Goal: Find specific page/section: Find specific page/section

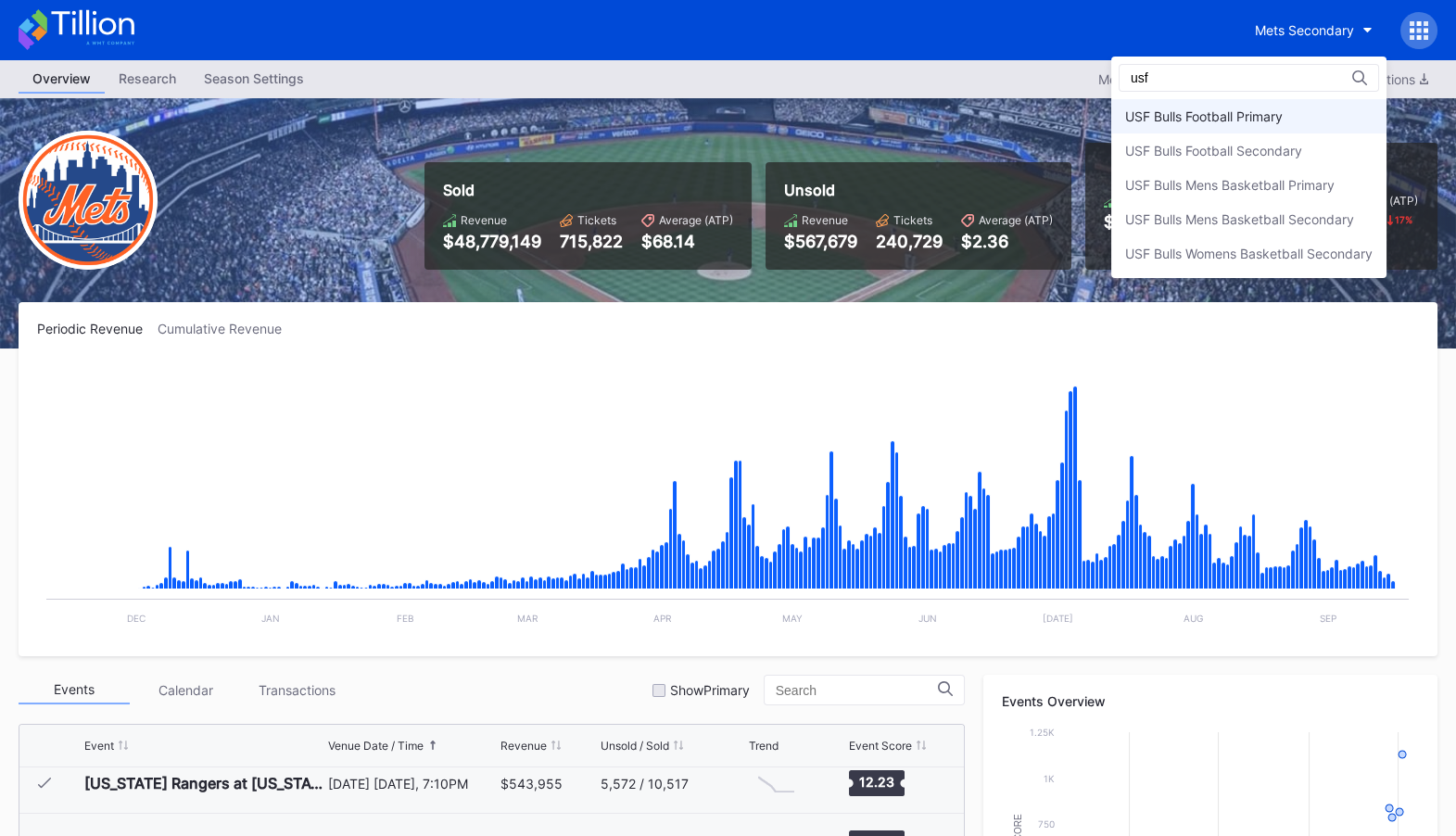
type input "usf"
click at [1290, 115] on div "USF Bulls Football Primary" at bounding box center [1248, 117] width 275 height 35
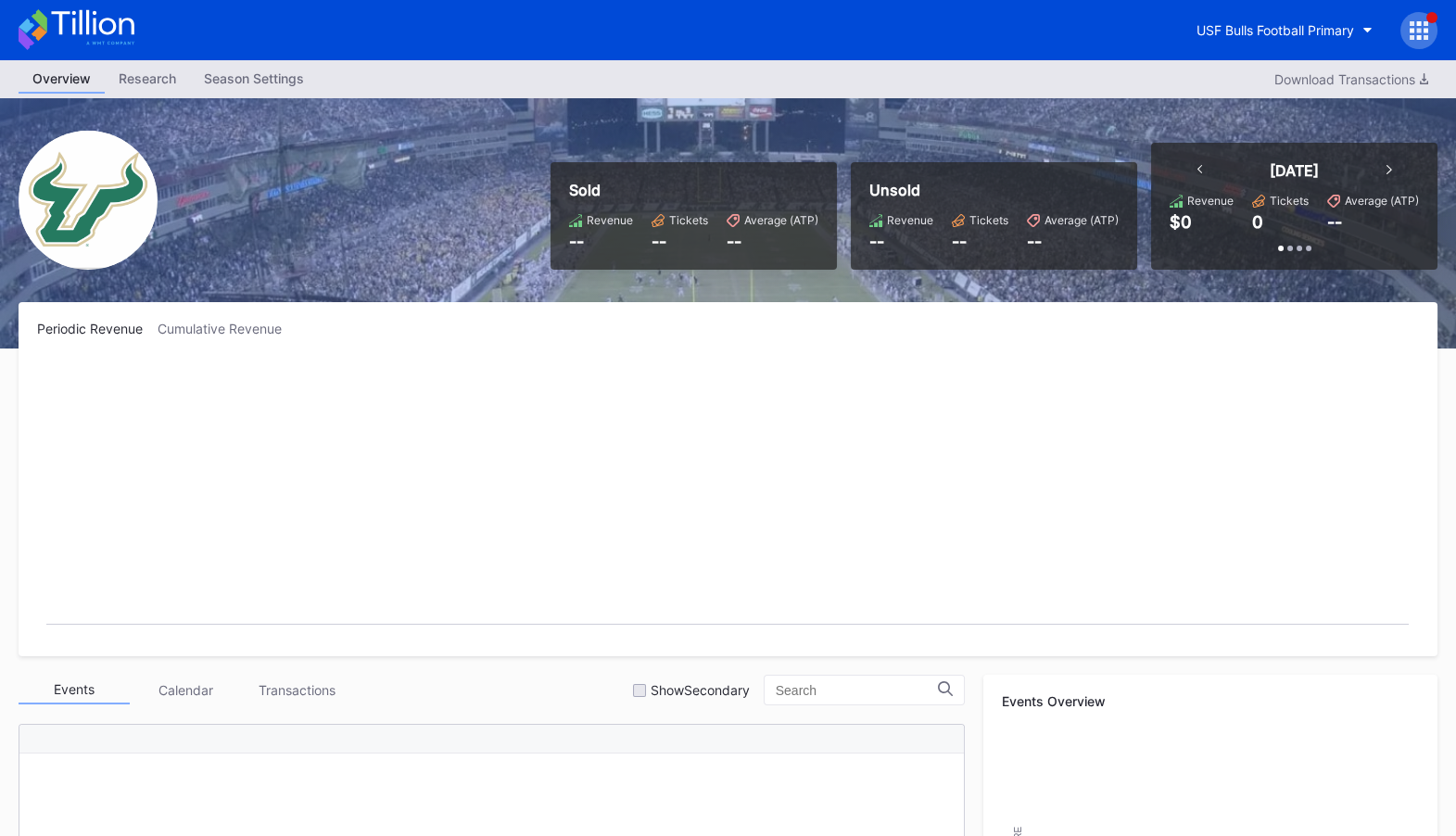
click at [1420, 27] on icon at bounding box center [1418, 30] width 18 height 18
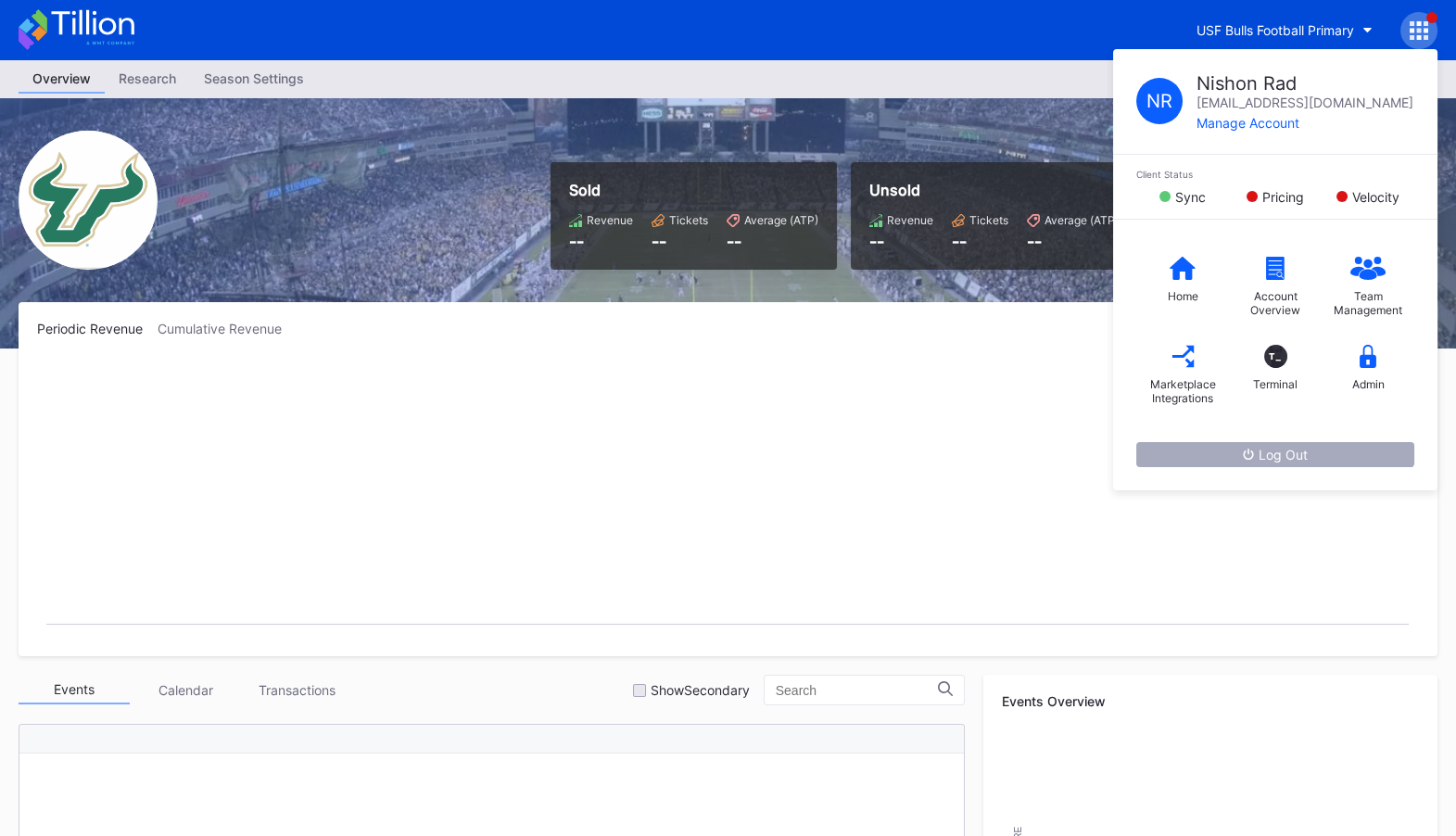
click at [1288, 446] on div "Log Out" at bounding box center [1275, 454] width 65 height 15
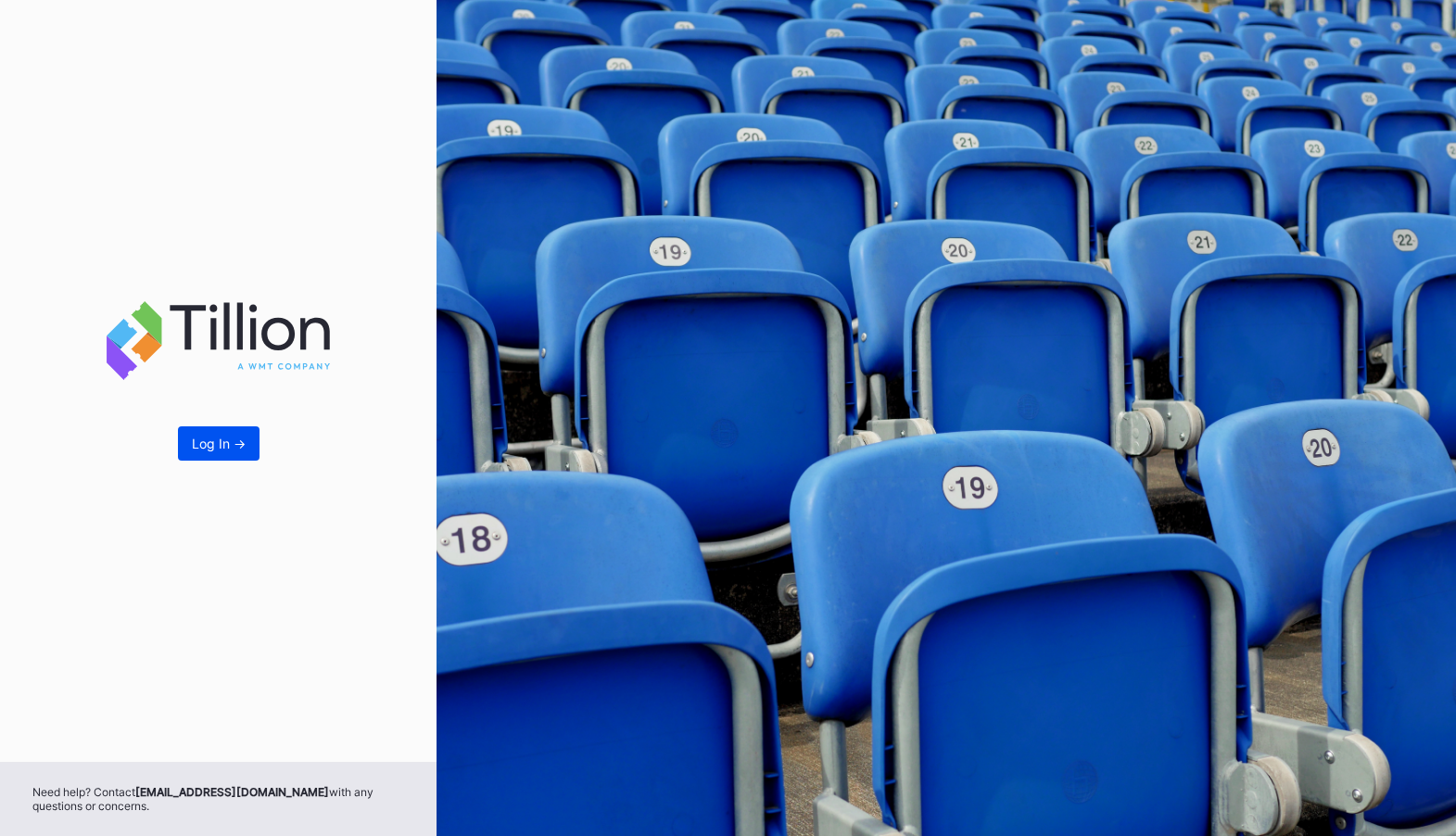
click at [214, 443] on div "Log In ->" at bounding box center [219, 444] width 54 height 15
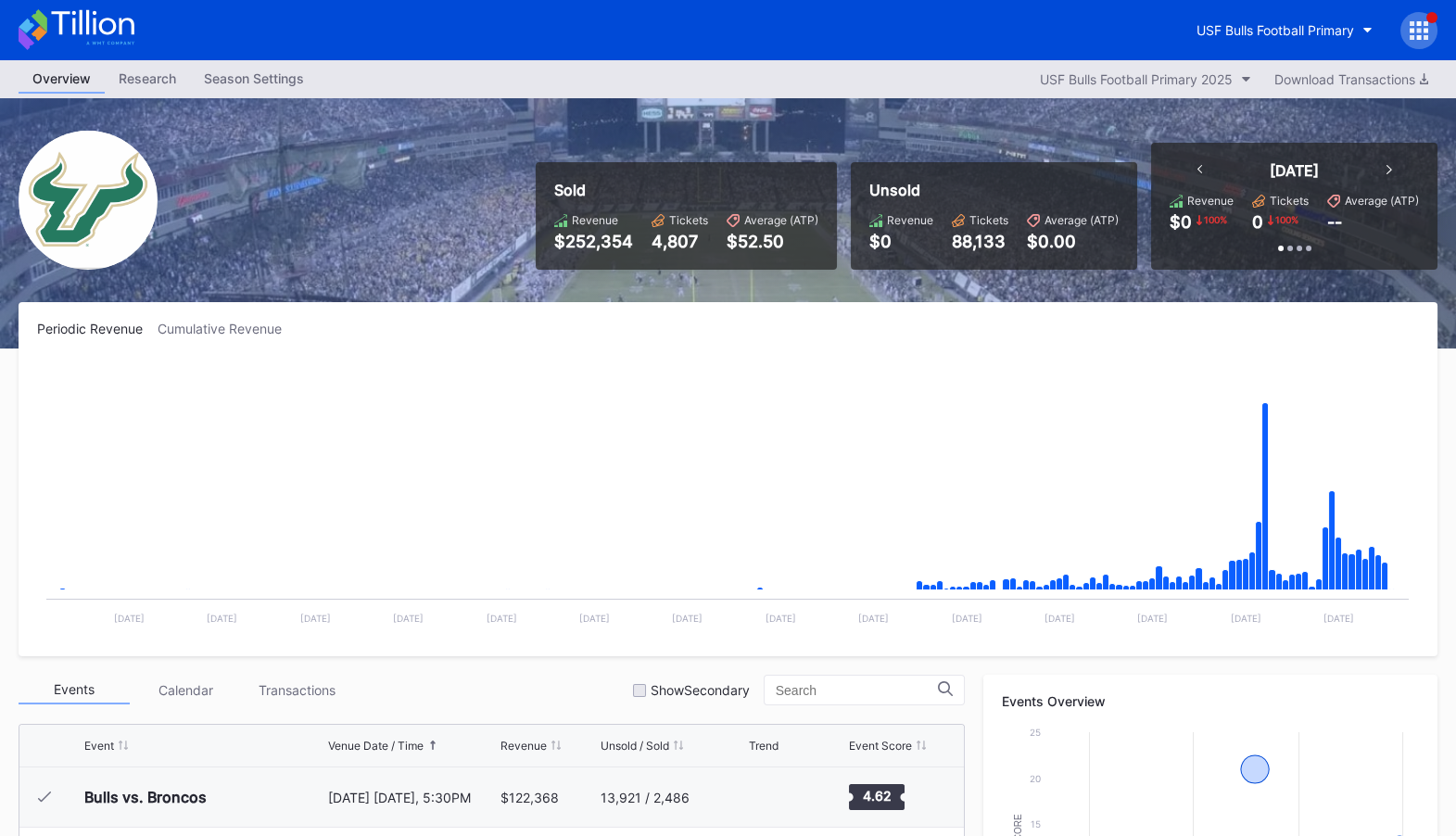
click at [72, 29] on icon at bounding box center [93, 23] width 83 height 25
click at [1296, 18] on button "USF Bulls Football Primary" at bounding box center [1283, 30] width 203 height 35
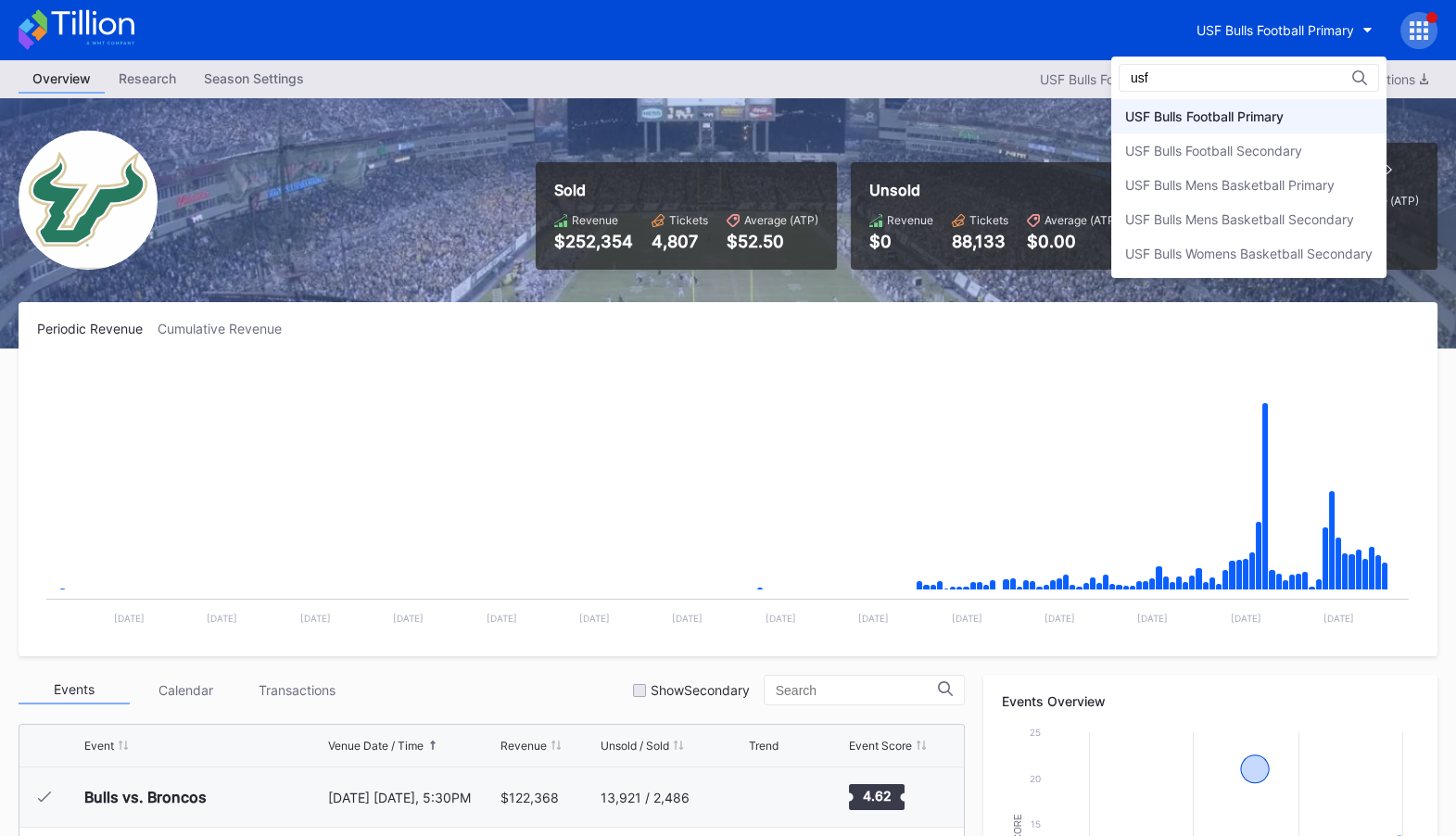
type input "usf"
click at [1254, 215] on div "USF Bulls Mens Basketball Secondary" at bounding box center [1239, 219] width 229 height 15
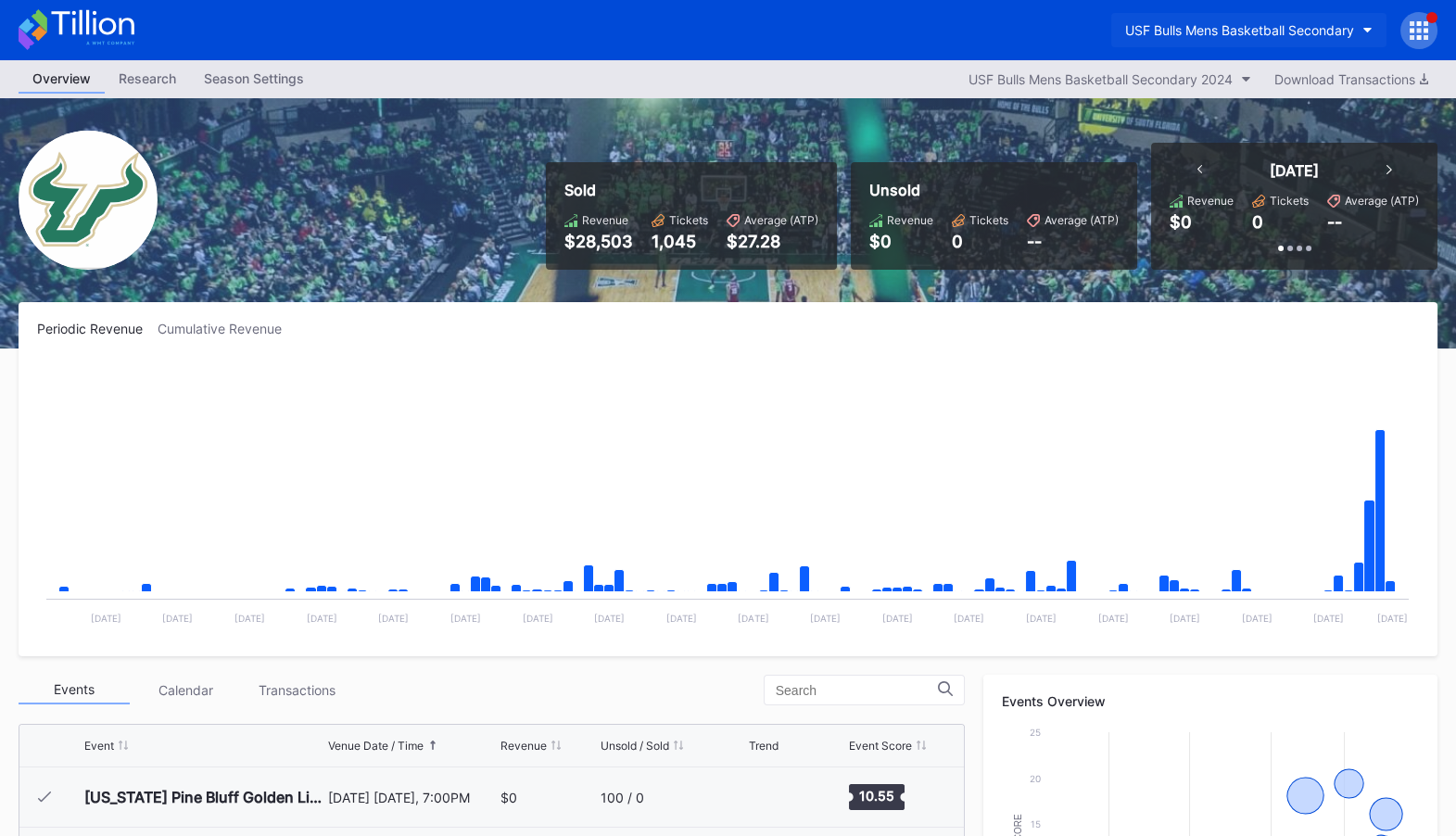
click at [1315, 28] on div "USF Bulls Mens Basketball Secondary" at bounding box center [1239, 30] width 229 height 15
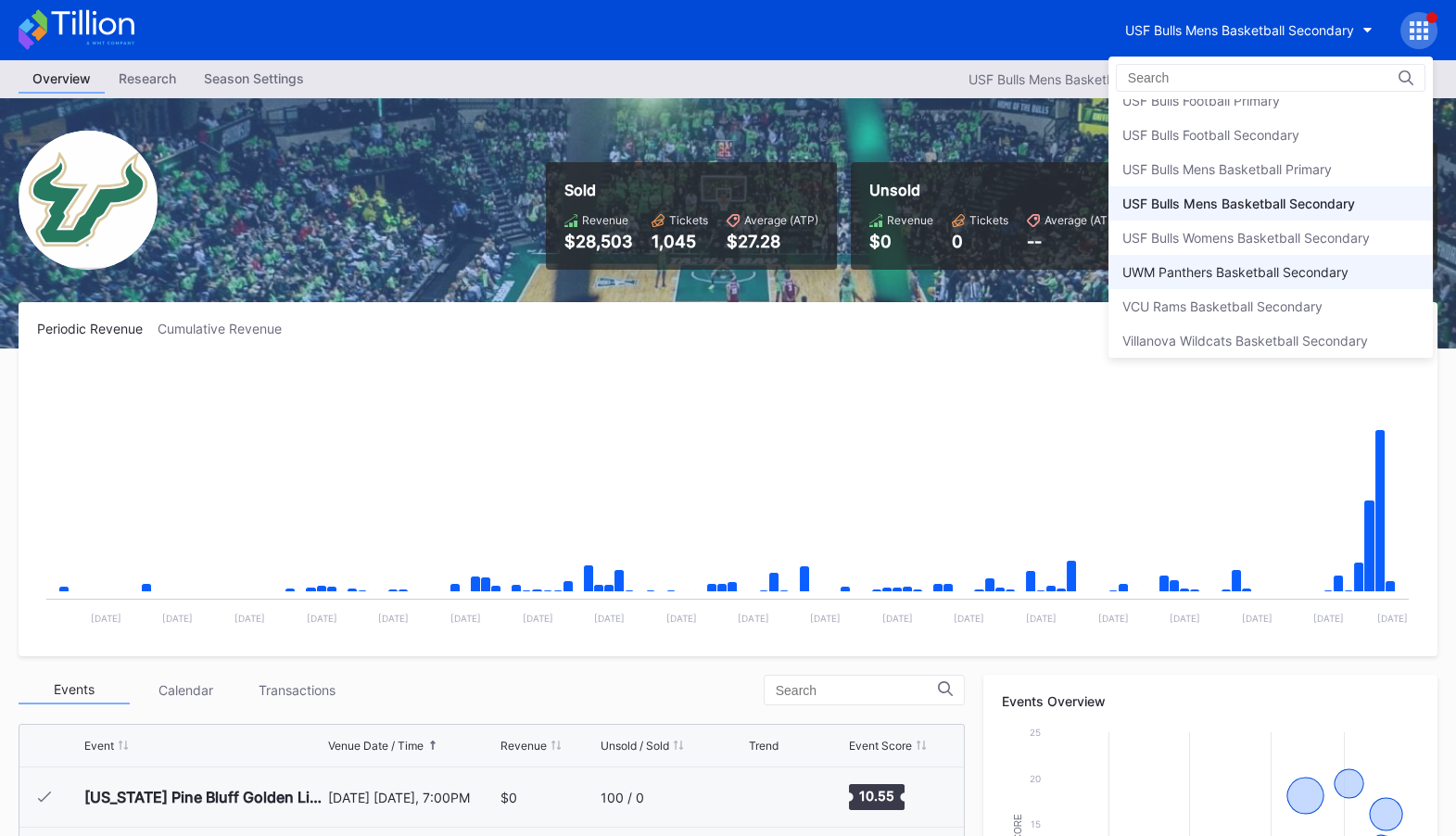
scroll to position [6220, 0]
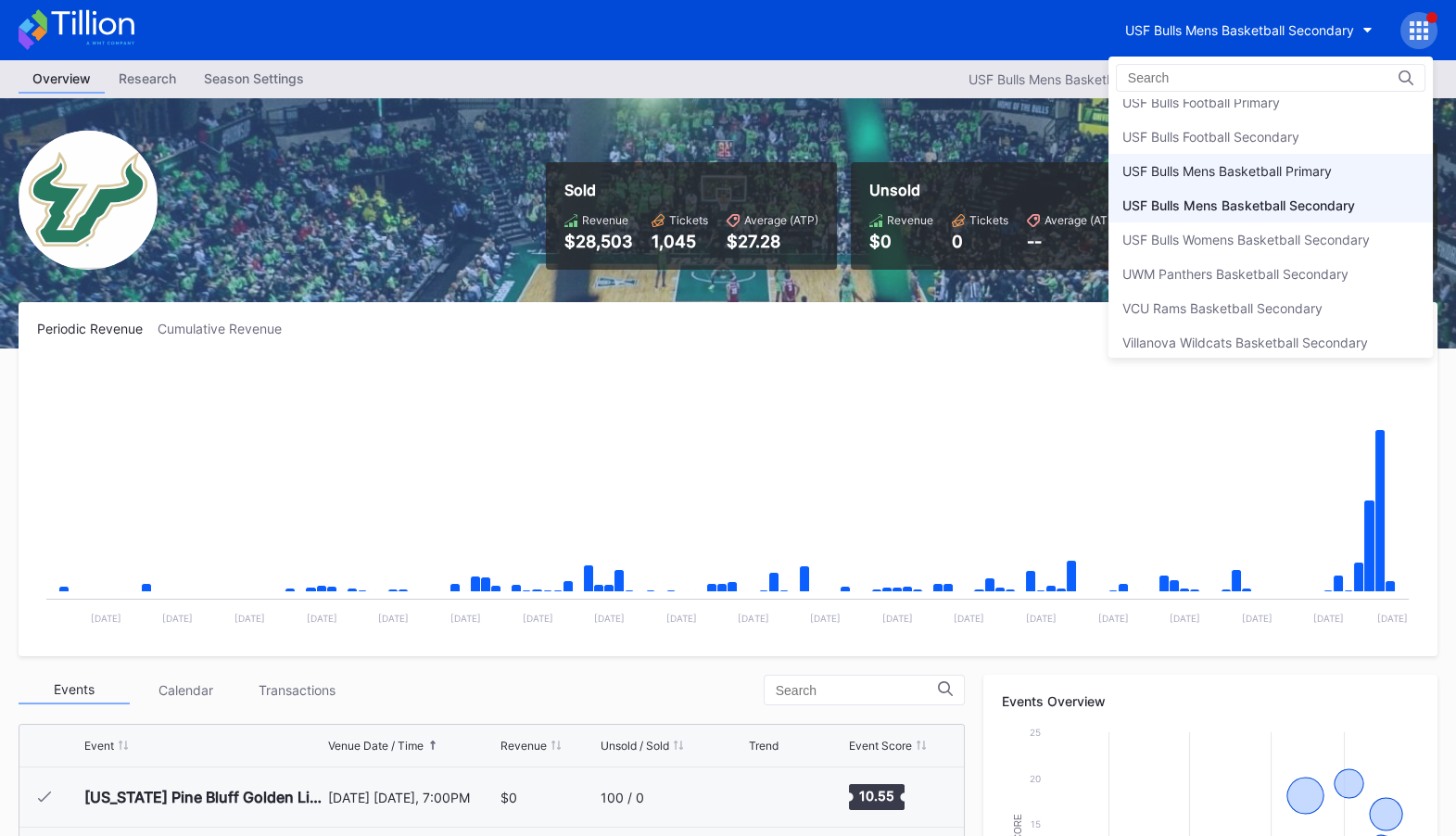
click at [1319, 163] on div "USF Bulls Mens Basketball Primary" at bounding box center [1227, 171] width 209 height 15
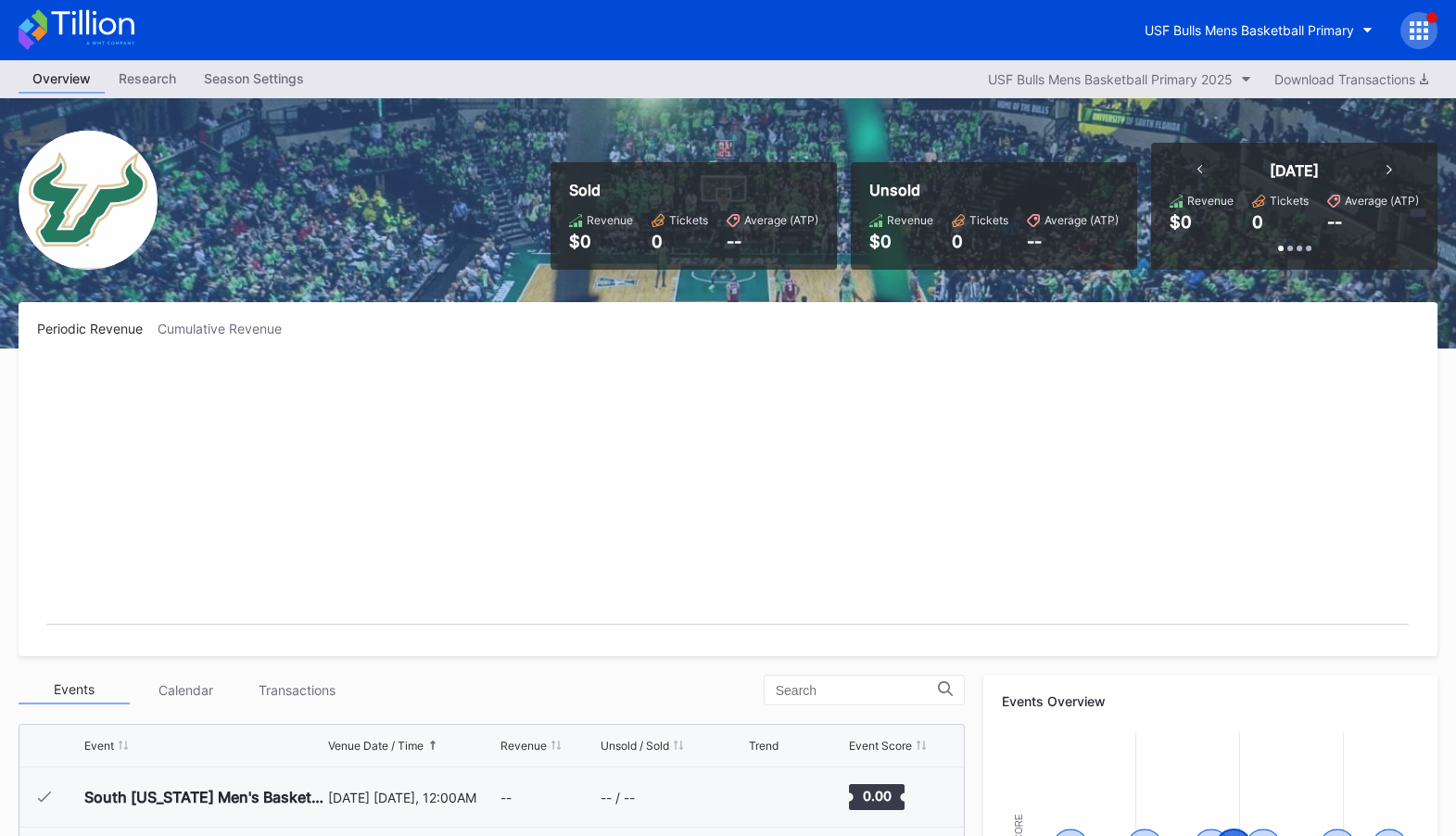
click at [1418, 20] on div at bounding box center [1418, 30] width 37 height 37
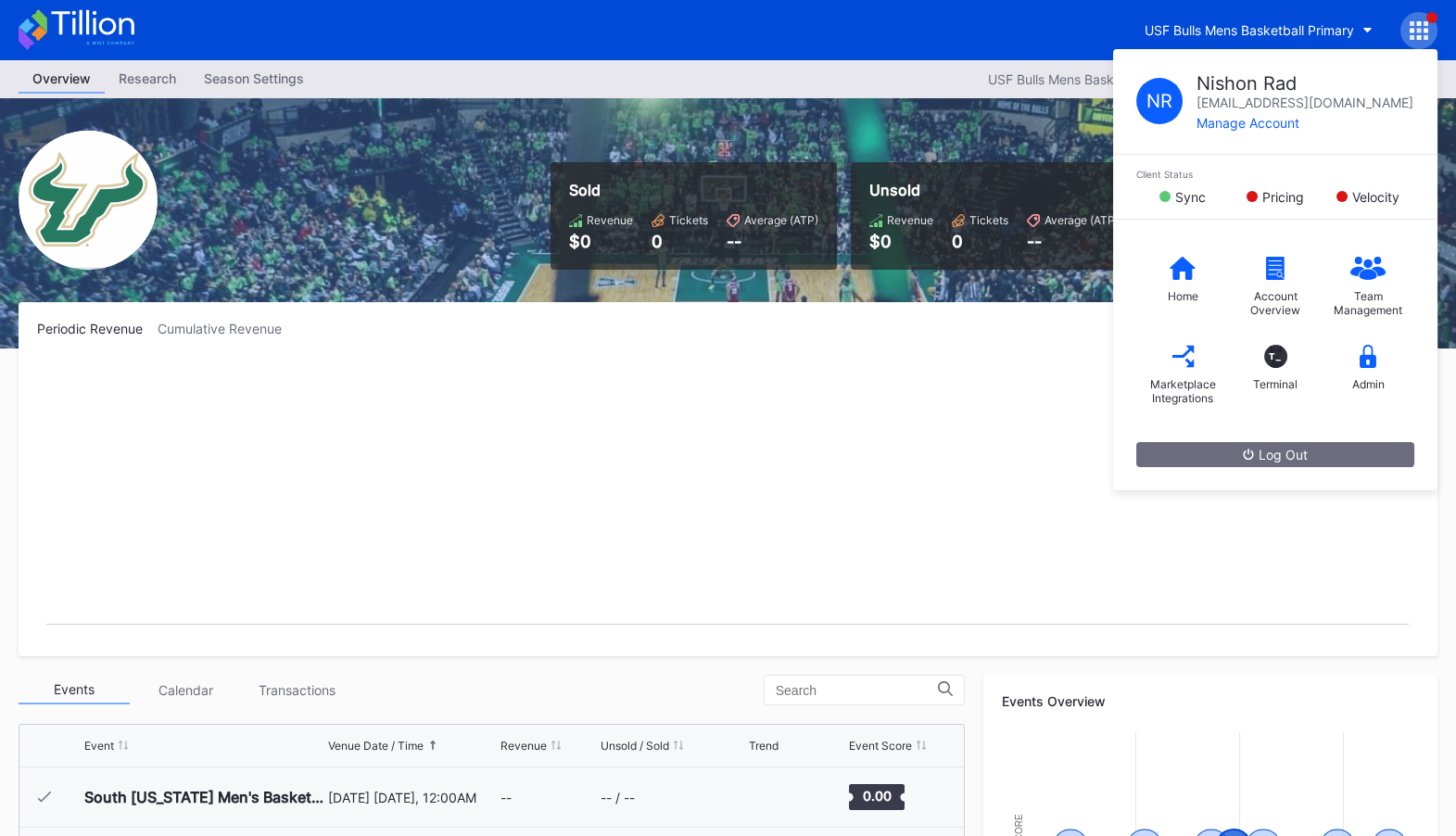
click at [1035, 336] on div "Periodic Revenue Cumulative Revenue Created with Highcharts 11.2.0 Chart title" at bounding box center [728, 478] width 1419 height 354
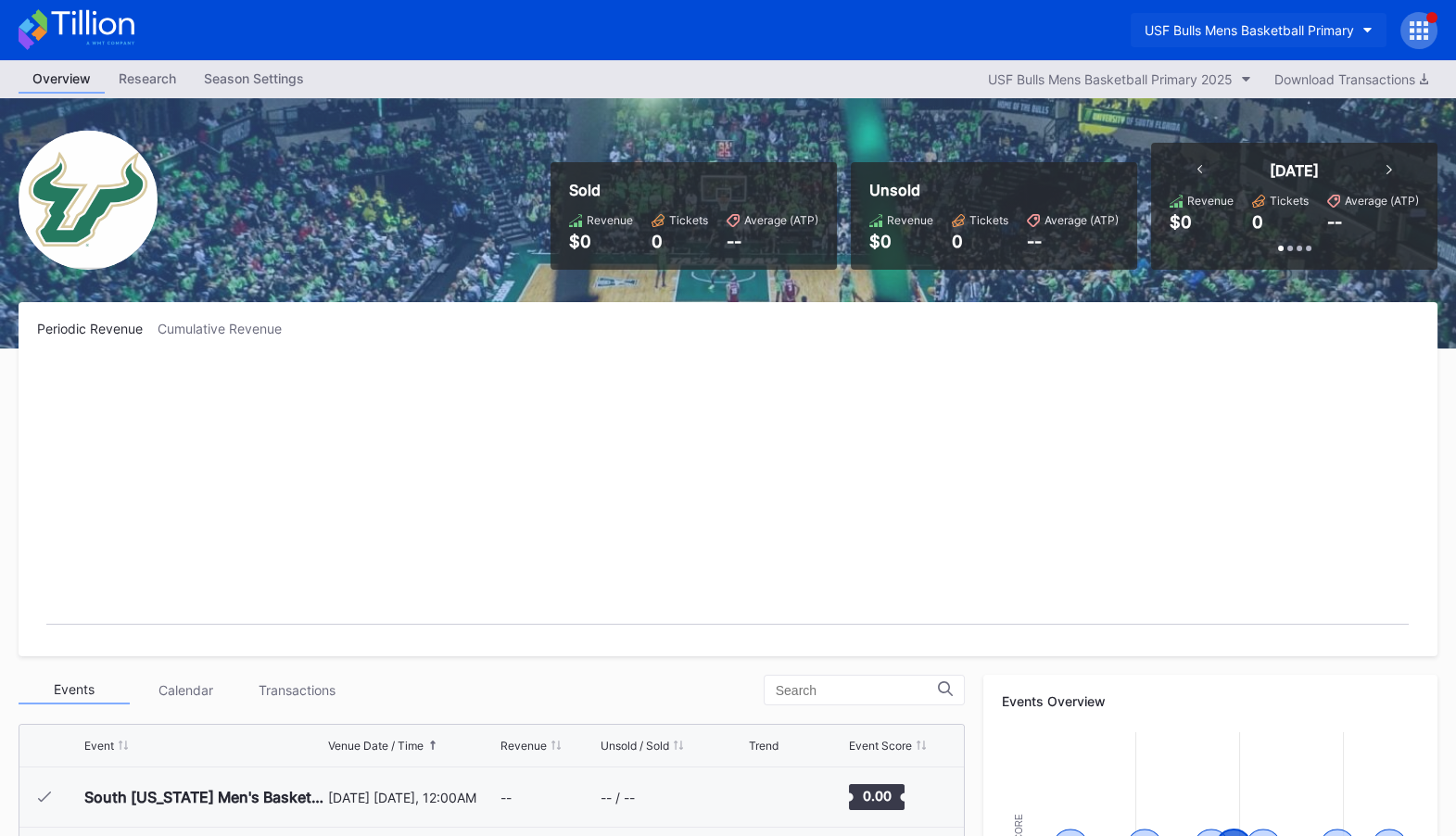
click at [1289, 32] on div "USF Bulls Mens Basketball Primary" at bounding box center [1249, 30] width 209 height 15
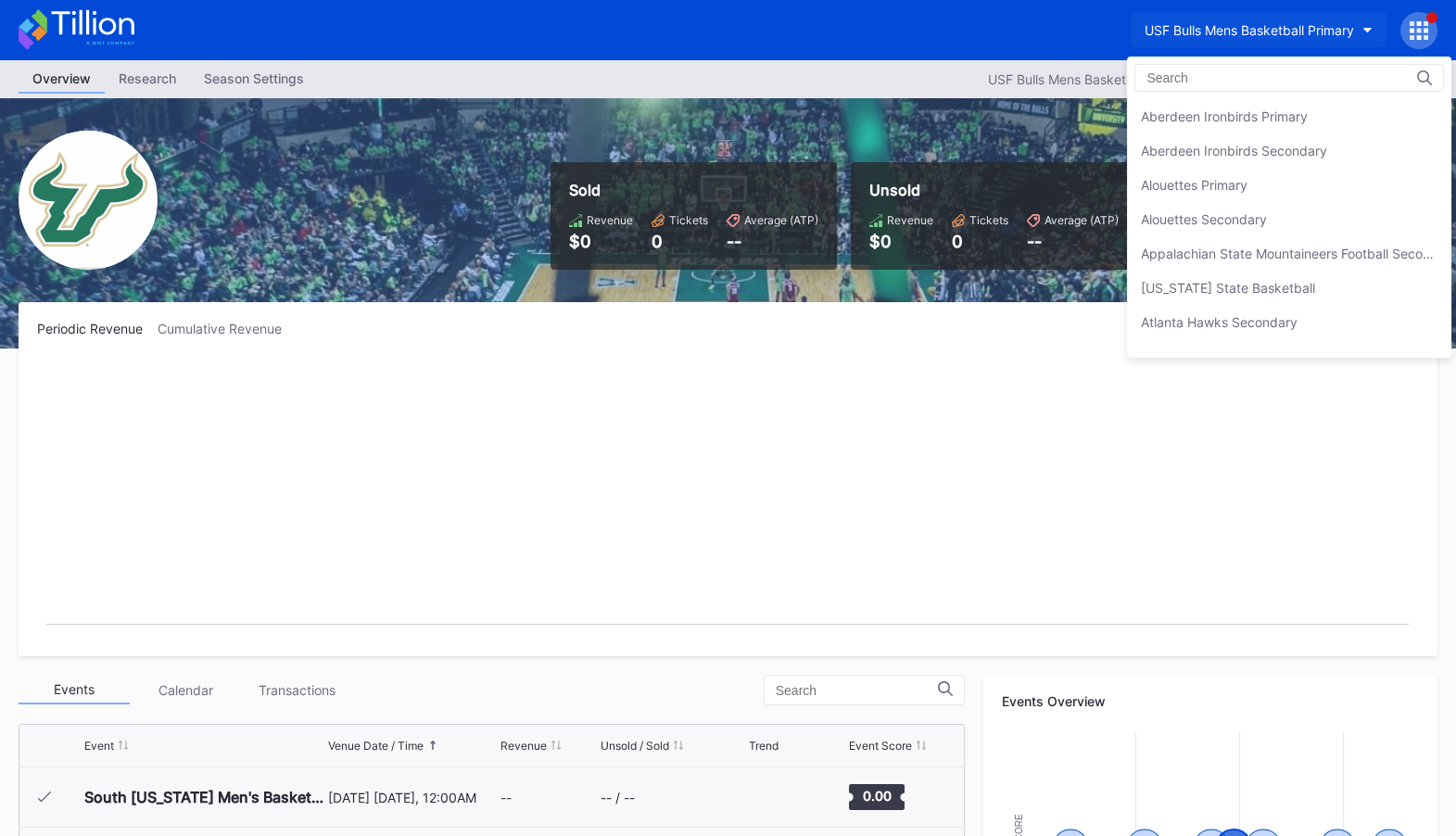
scroll to position [6244, 0]
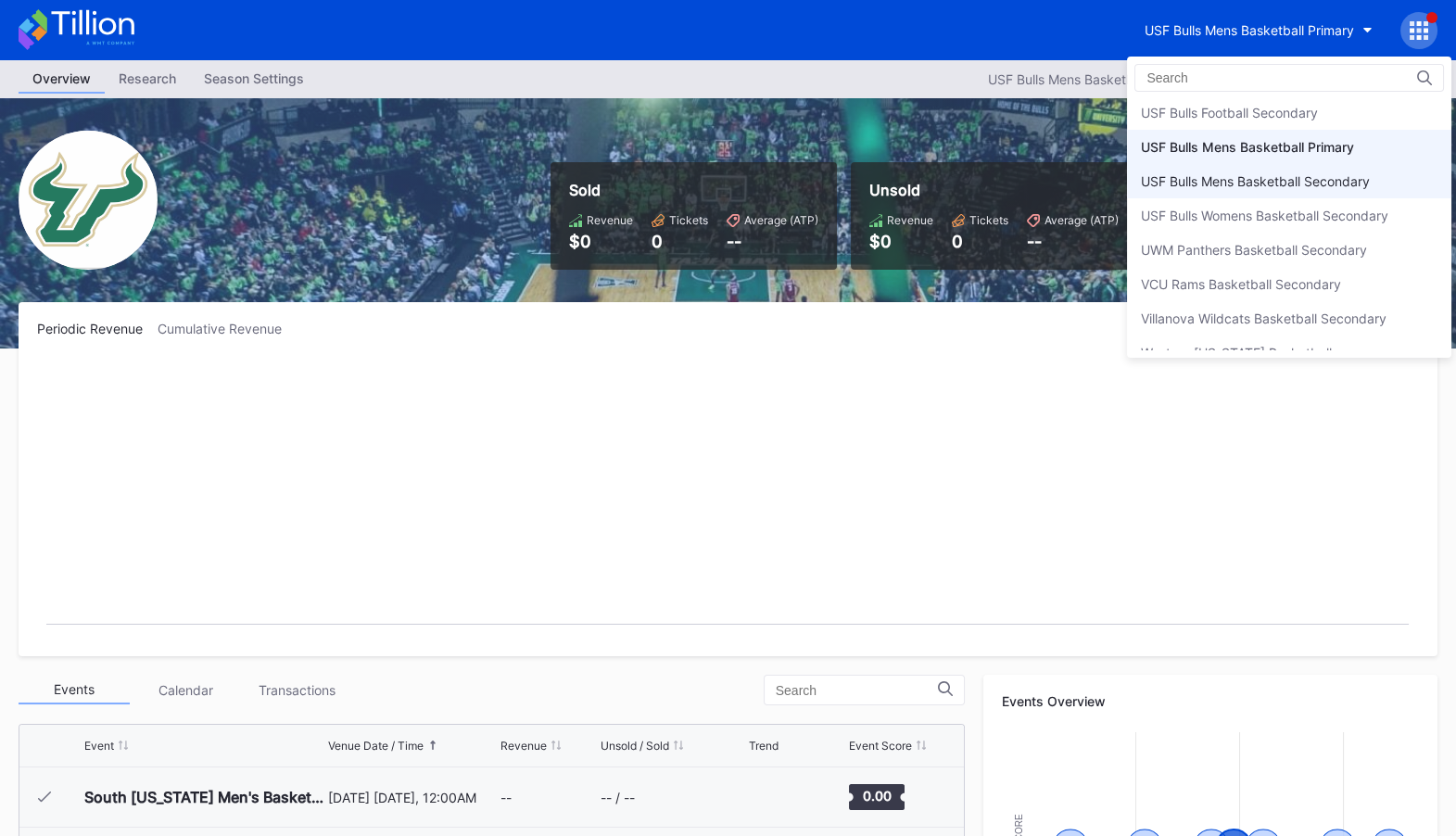
click at [1284, 174] on div "USF Bulls Mens Basketball Secondary" at bounding box center [1254, 181] width 229 height 15
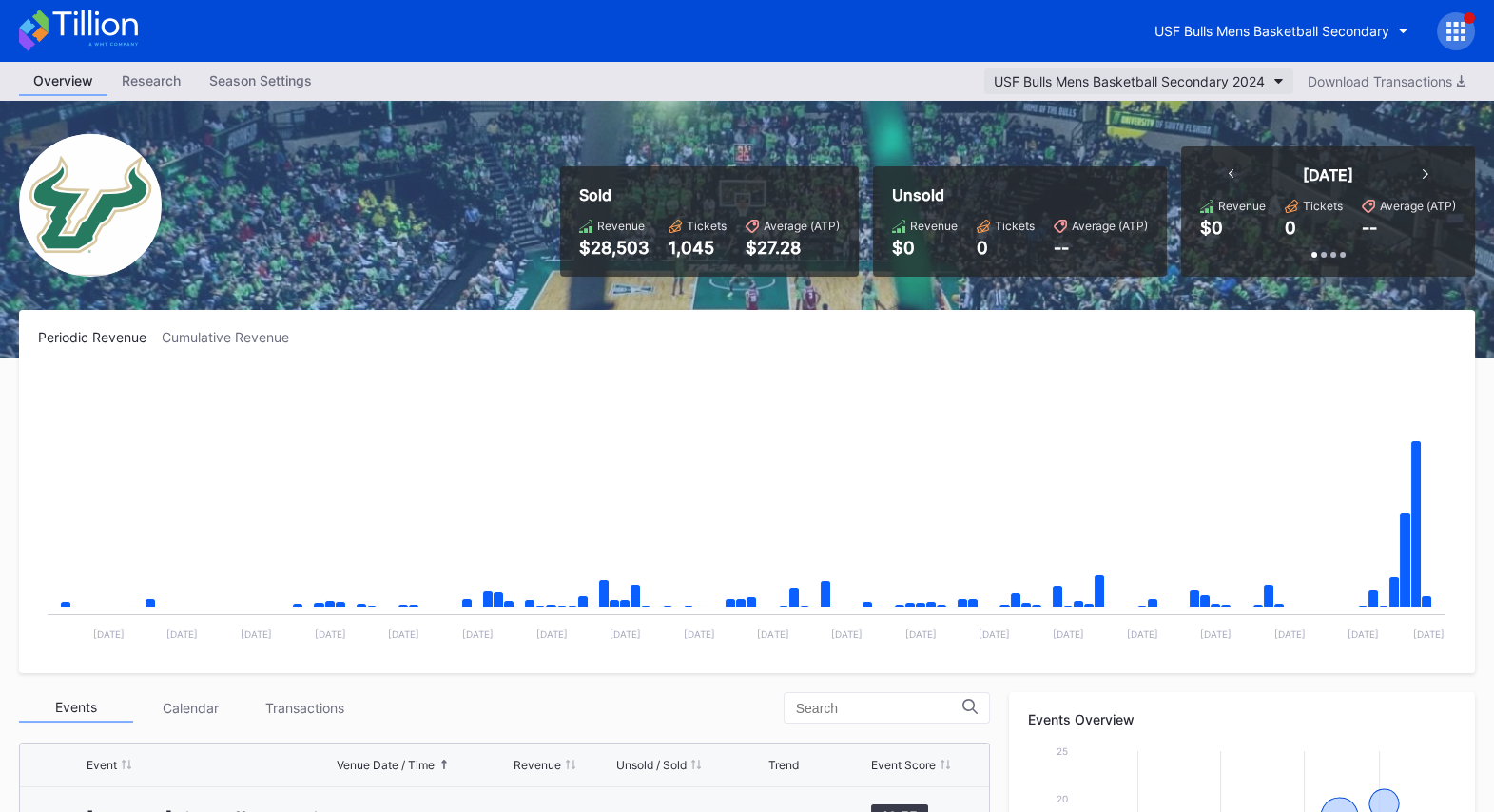
click at [1232, 68] on button "USF Bulls Mens Basketball Secondary 2024" at bounding box center [1139, 81] width 309 height 26
click at [1352, 23] on div "USF Bulls Mens Basketball Secondary" at bounding box center [1271, 31] width 234 height 16
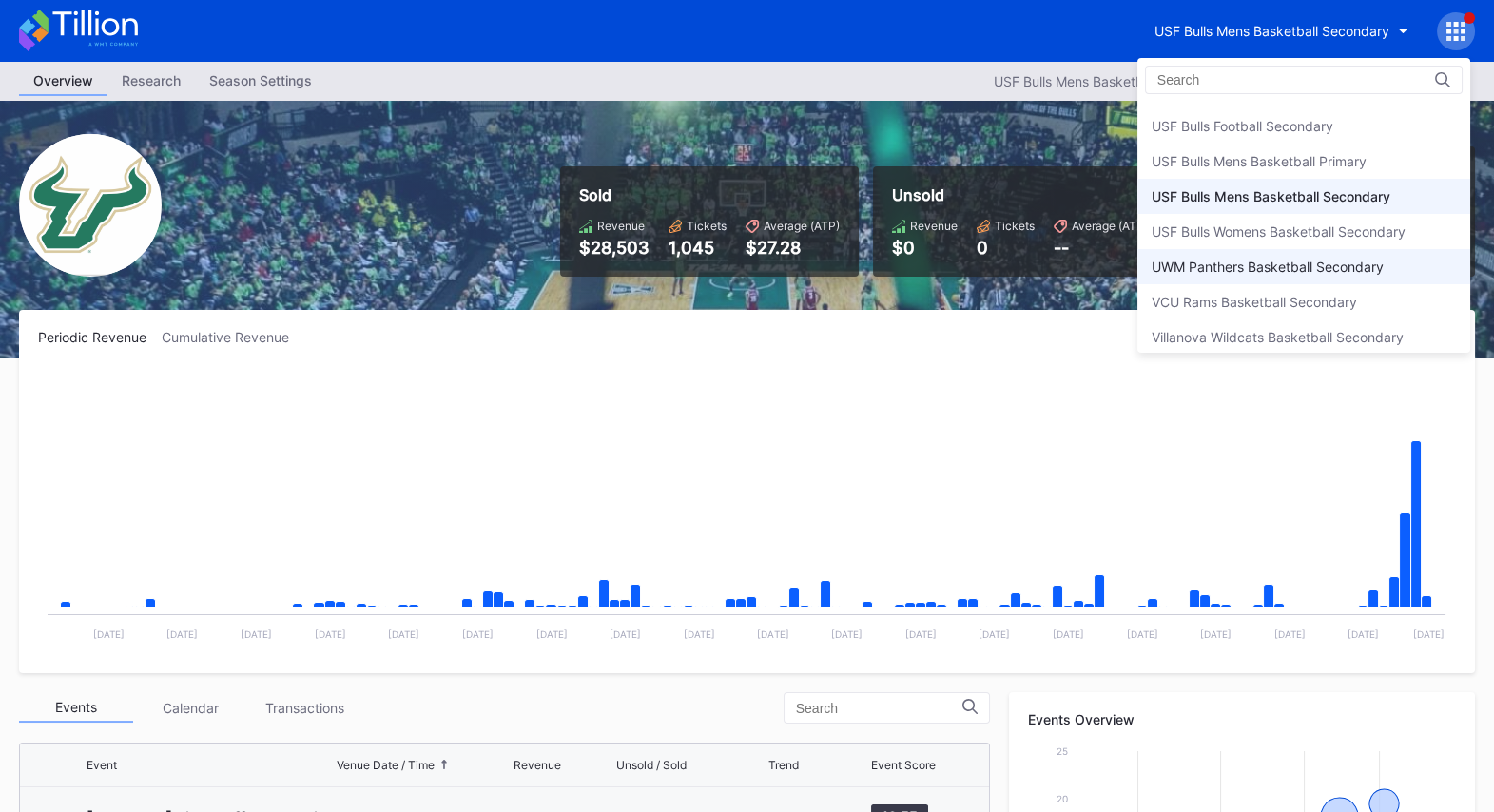
scroll to position [6393, 0]
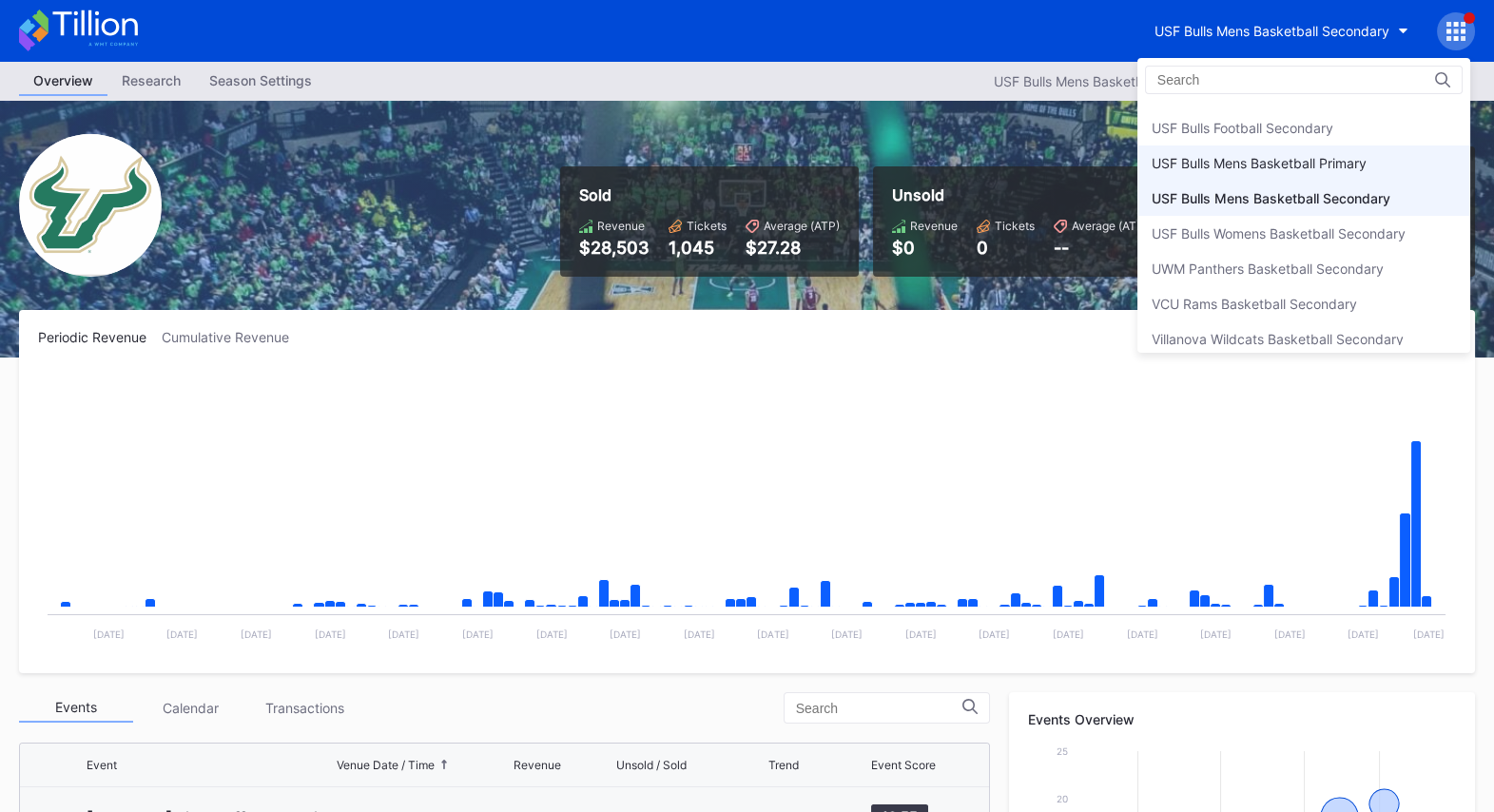
click at [1301, 155] on div "USF Bulls Mens Basketball Primary" at bounding box center [1259, 163] width 215 height 16
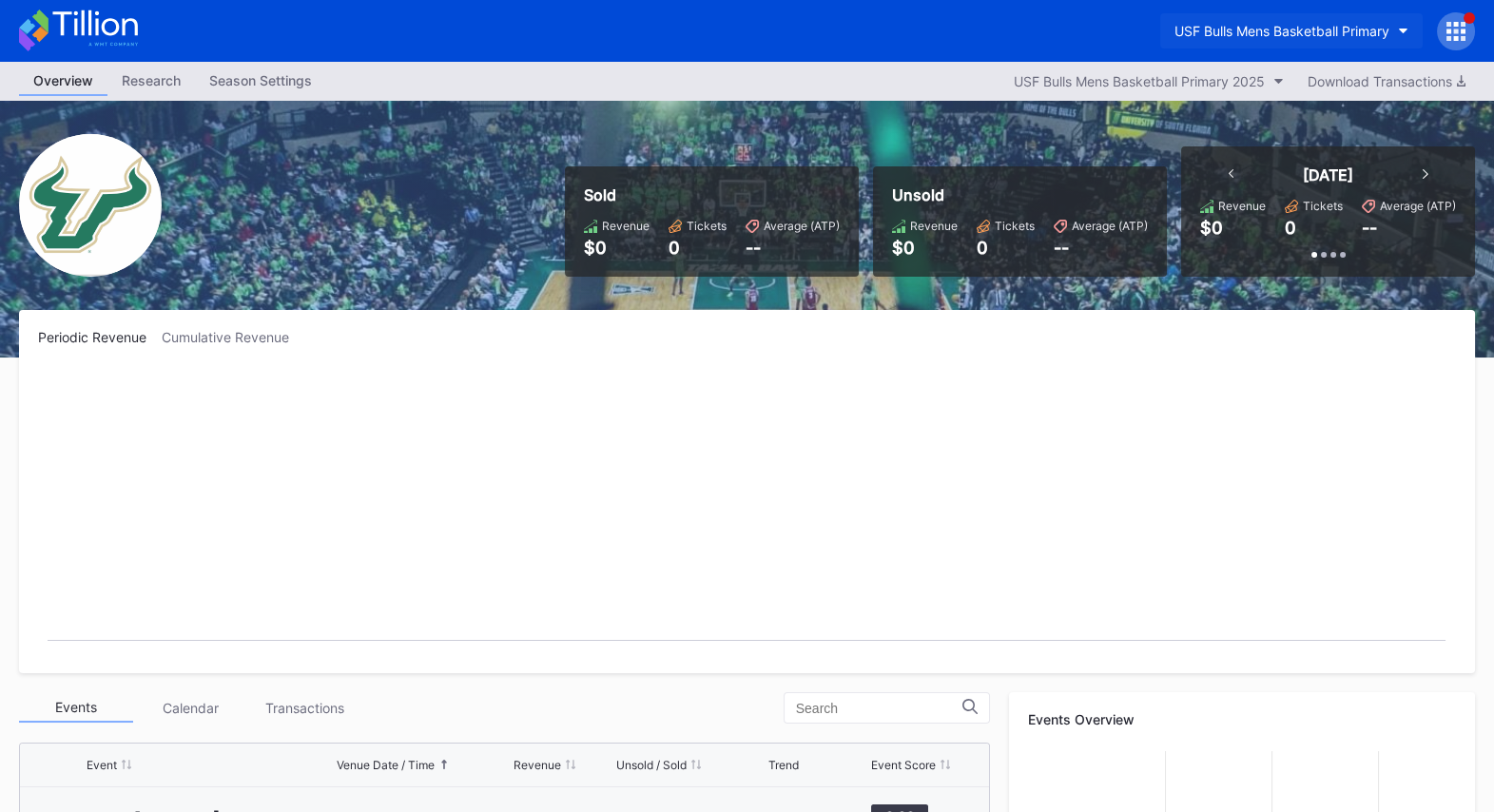
click at [1324, 37] on div "USF Bulls Mens Basketball Primary" at bounding box center [1281, 31] width 215 height 16
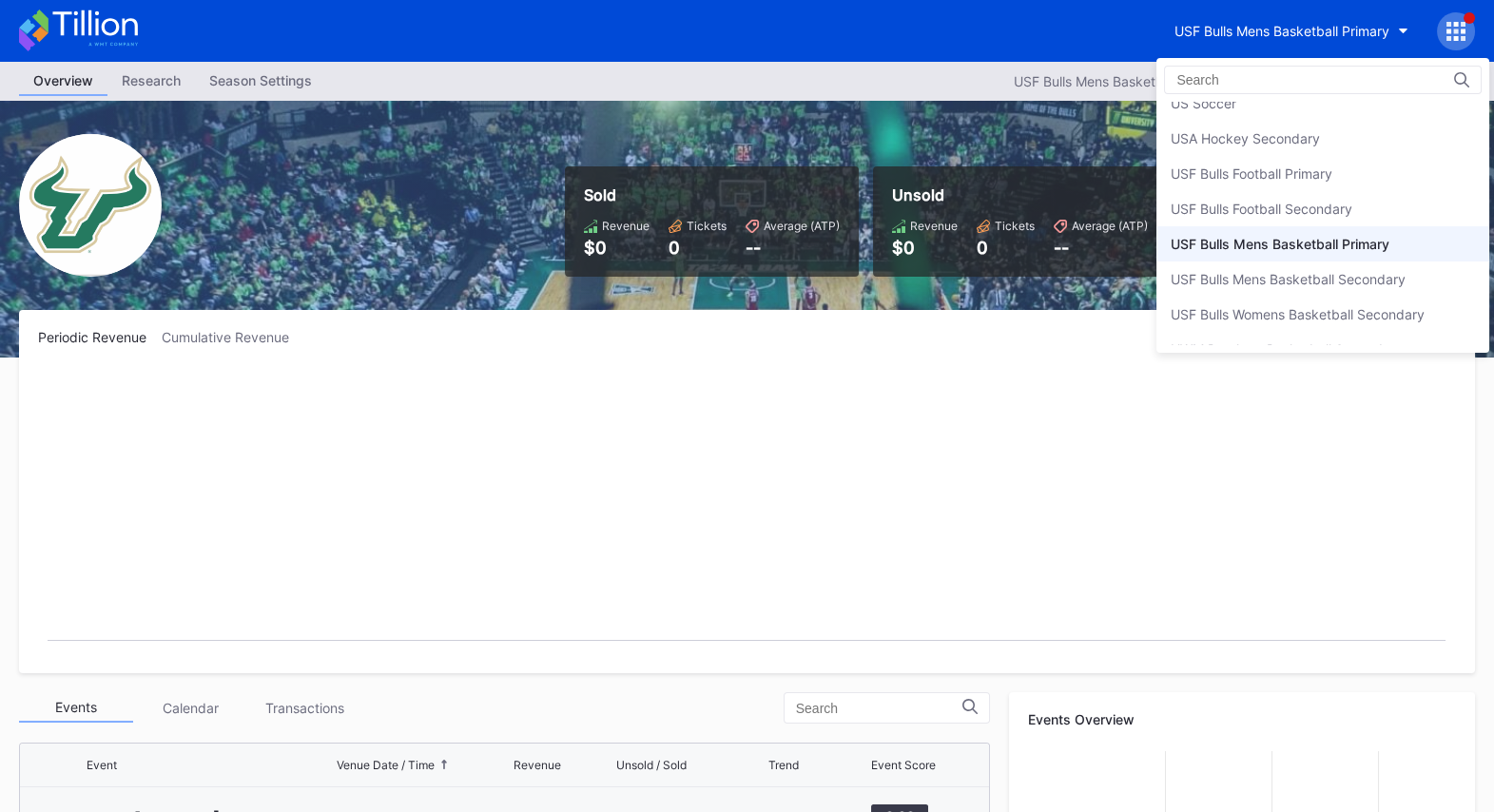
scroll to position [6311, 0]
click at [1343, 157] on div "USF Bulls Football Primary" at bounding box center [1323, 175] width 332 height 36
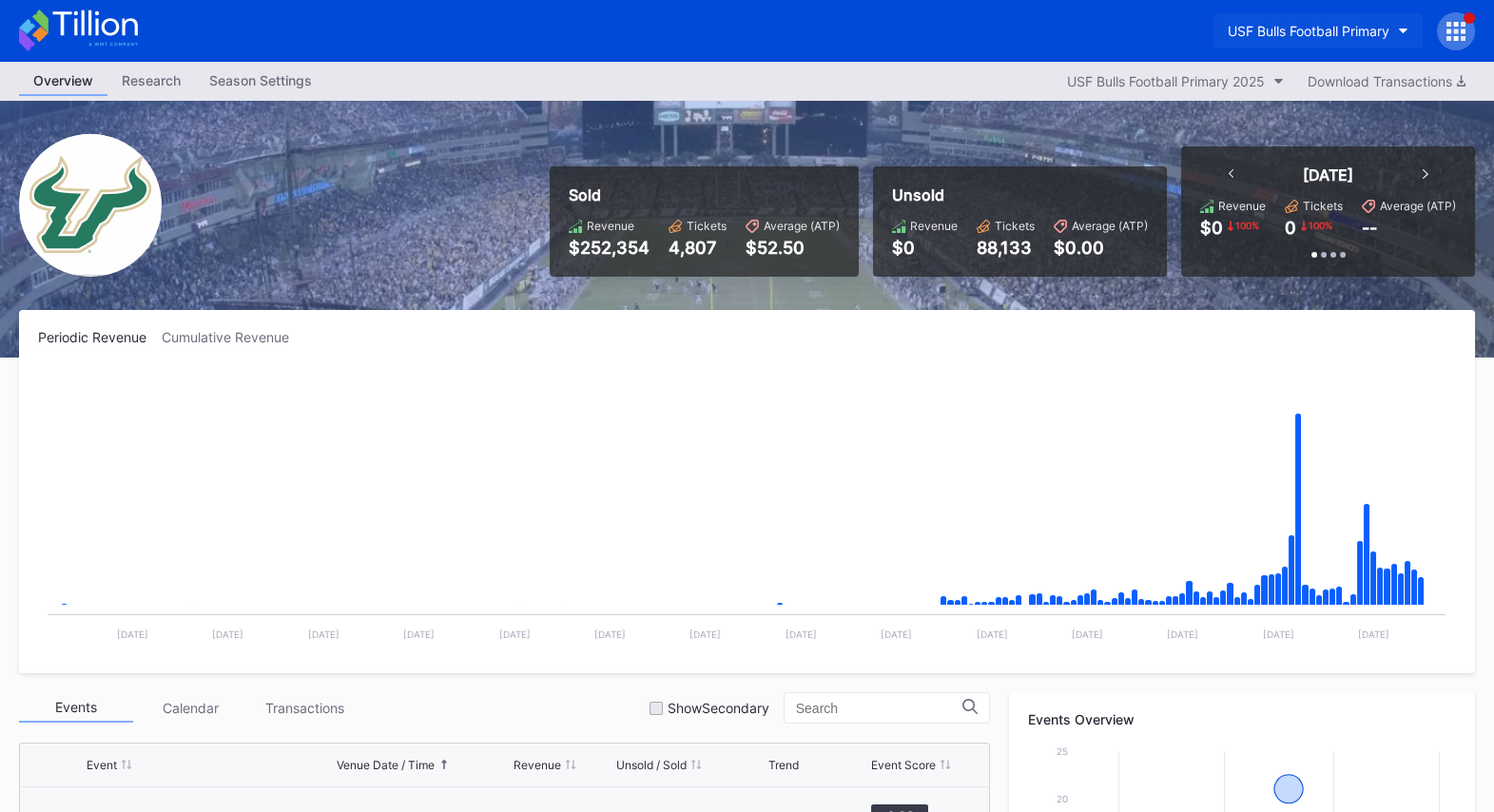
click at [1319, 38] on div "USF Bulls Football Primary" at bounding box center [1308, 31] width 161 height 16
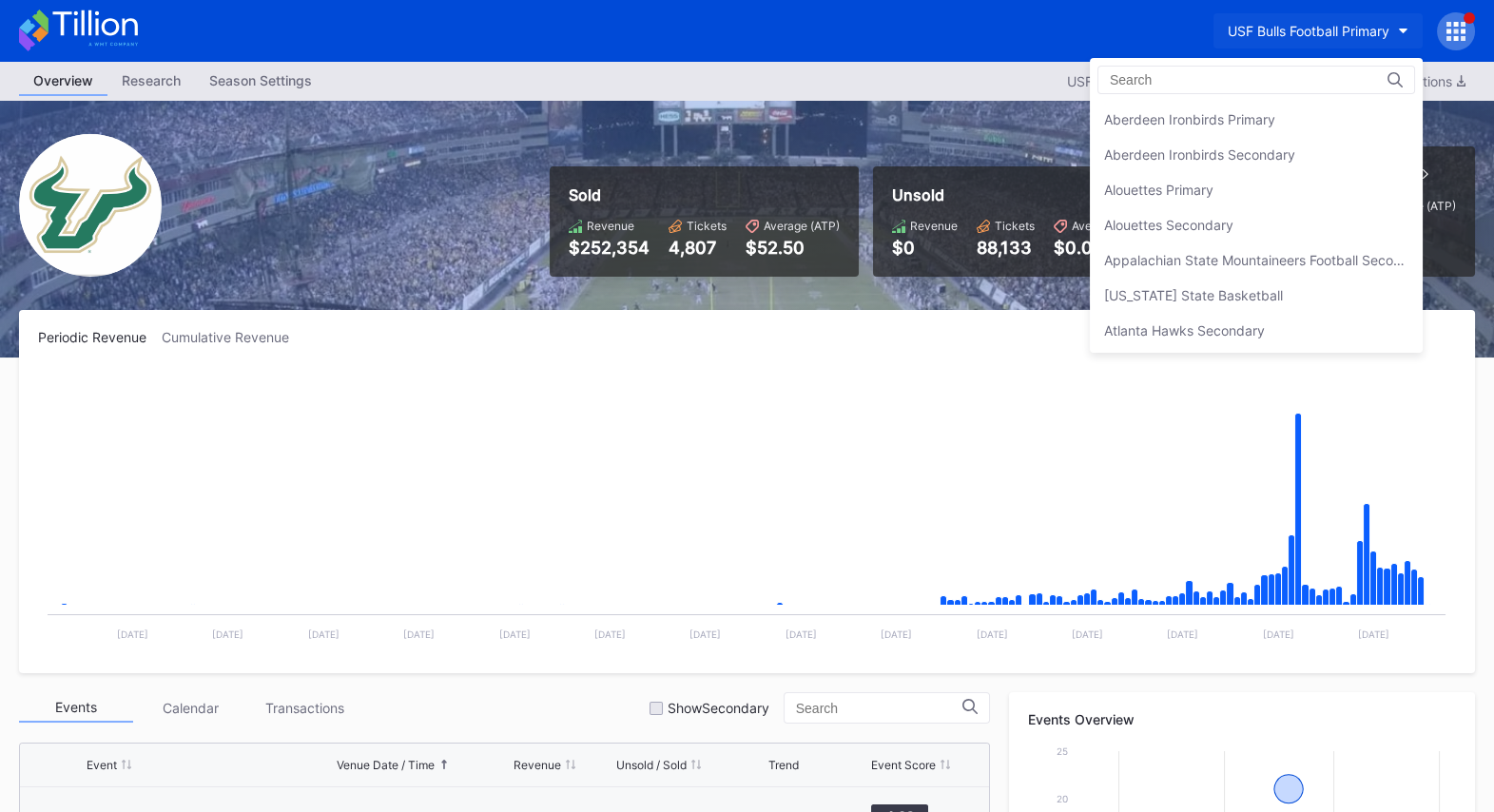
scroll to position [6335, 0]
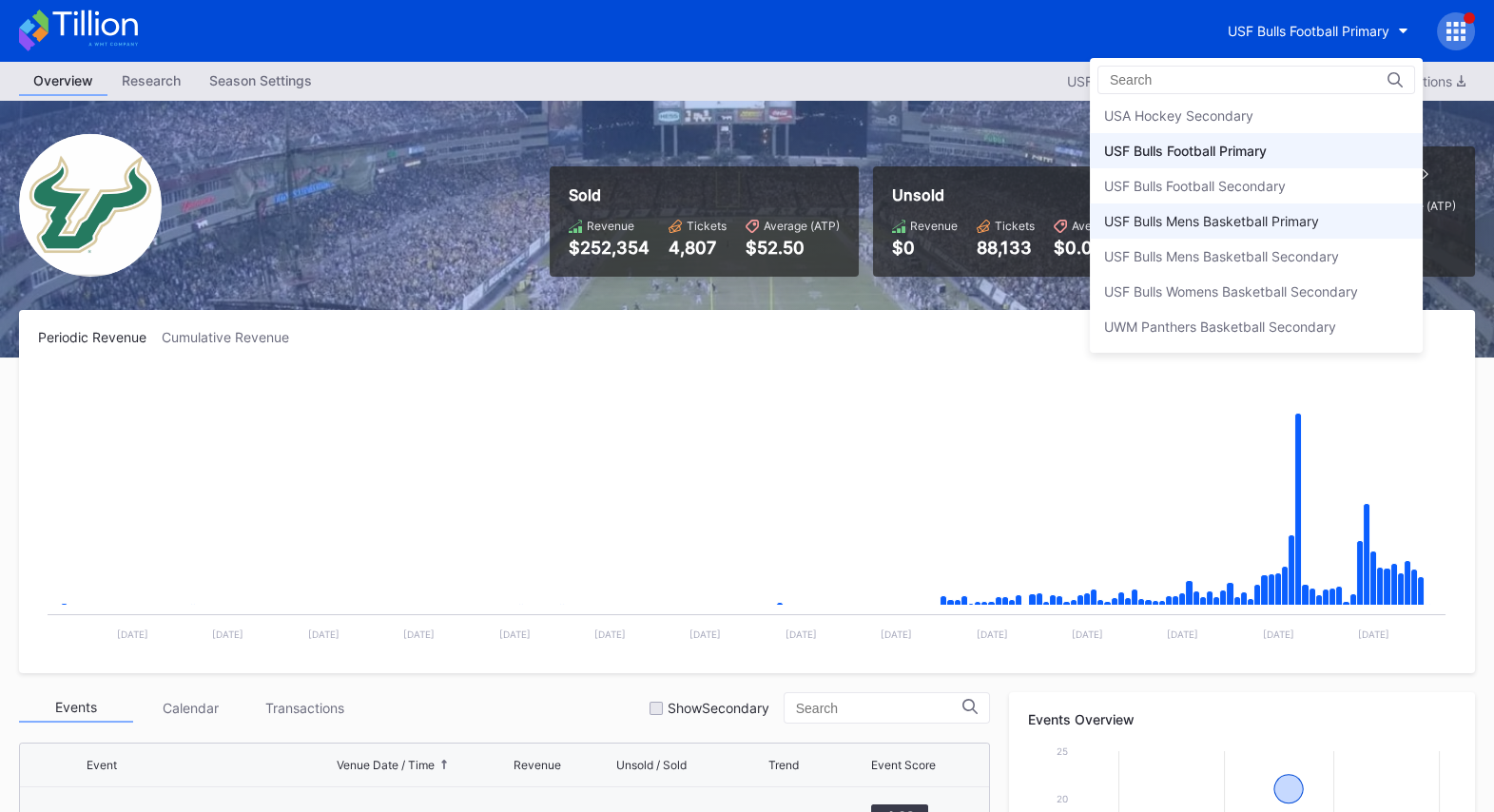
click at [1303, 213] on div "USF Bulls Mens Basketball Primary" at bounding box center [1211, 221] width 215 height 16
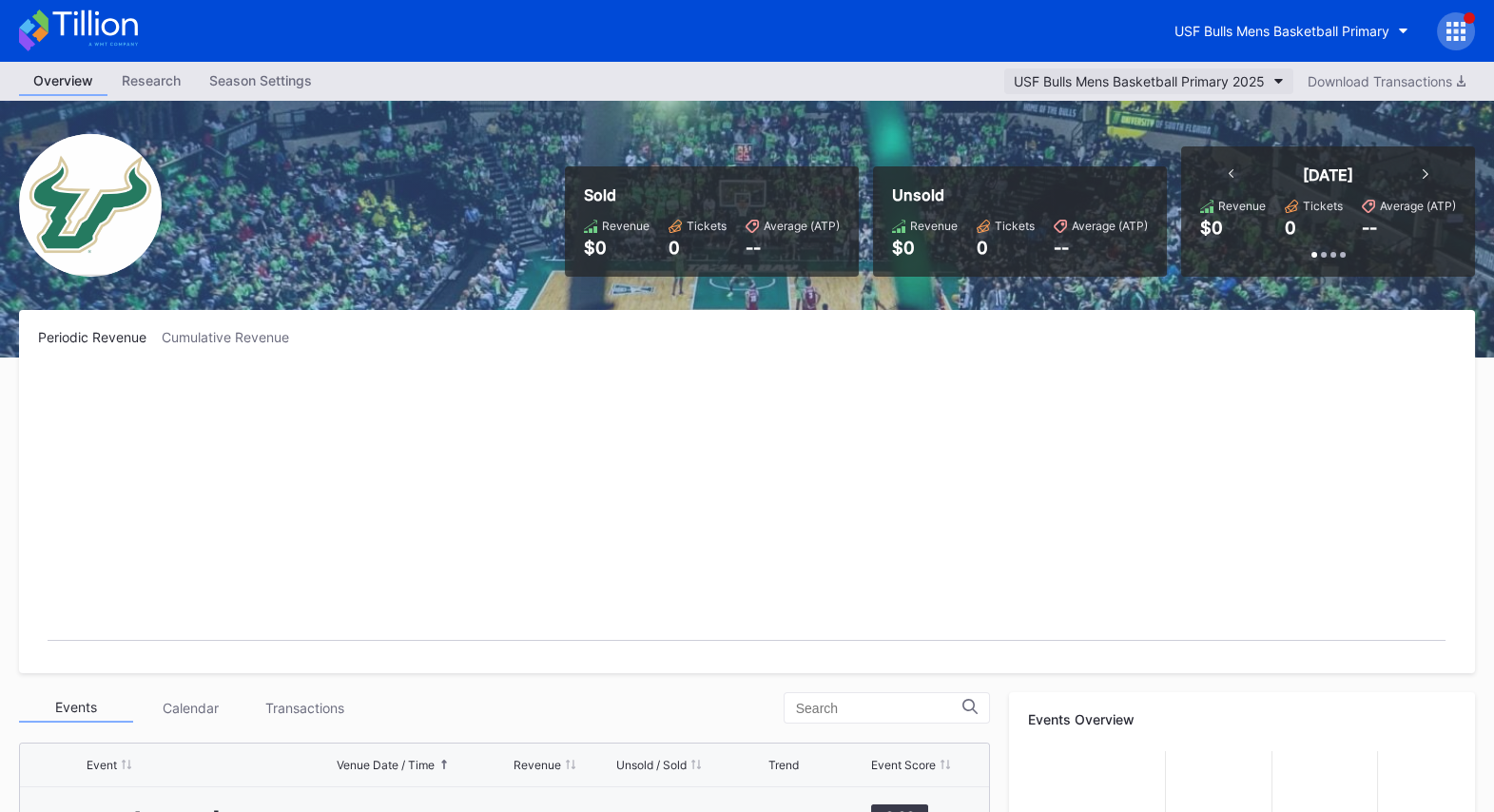
click at [1249, 80] on div "USF Bulls Mens Basketball Primary 2025" at bounding box center [1140, 81] width 251 height 16
